Goal: Task Accomplishment & Management: Use online tool/utility

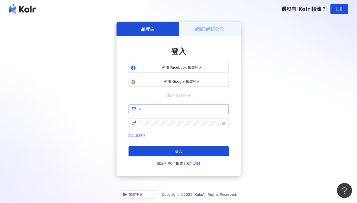
click at [174, 113] on span at bounding box center [178, 109] width 100 height 10
drag, startPoint x: 162, startPoint y: 106, endPoint x: 163, endPoint y: 110, distance: 4.1
click at [161, 106] on span at bounding box center [178, 109] width 100 height 10
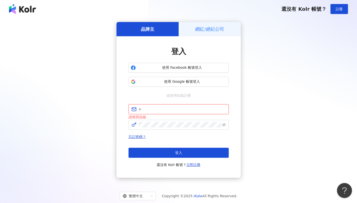
click at [165, 112] on input "text" at bounding box center [181, 110] width 87 height 6
type input "**********"
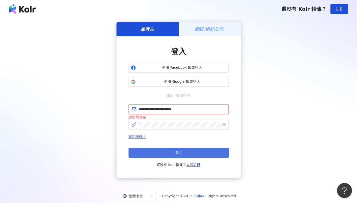
click at [194, 150] on button "登入" at bounding box center [178, 153] width 100 height 10
